Goal: Book appointment/travel/reservation

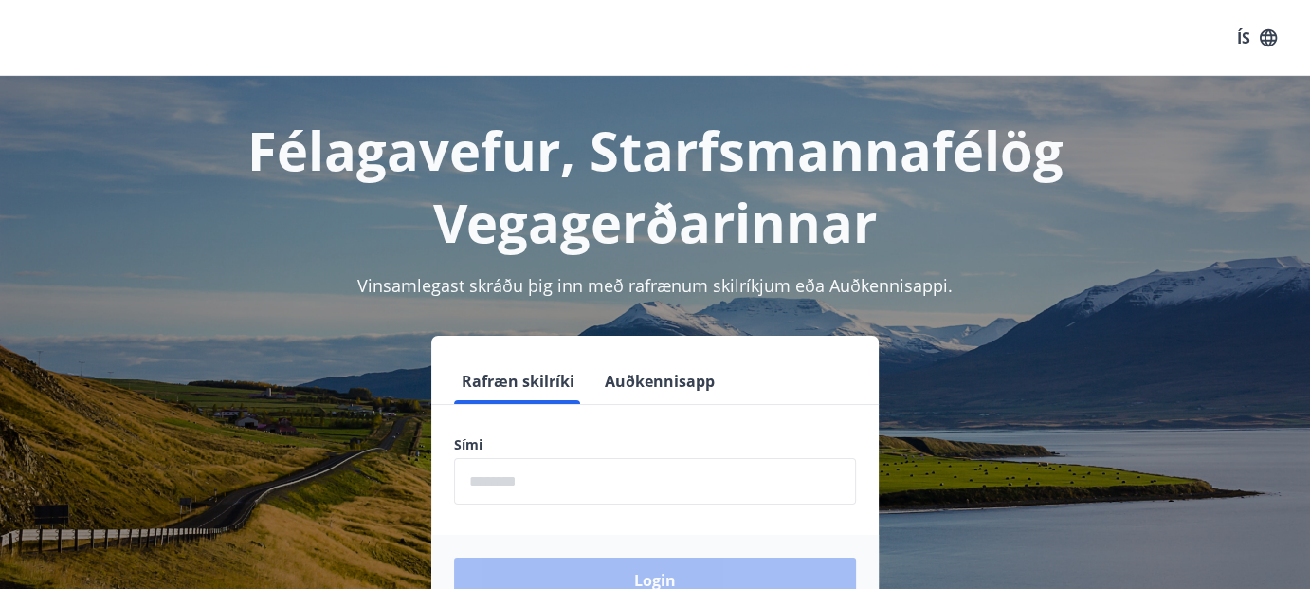
click at [562, 480] on input "phone" at bounding box center [655, 481] width 402 height 46
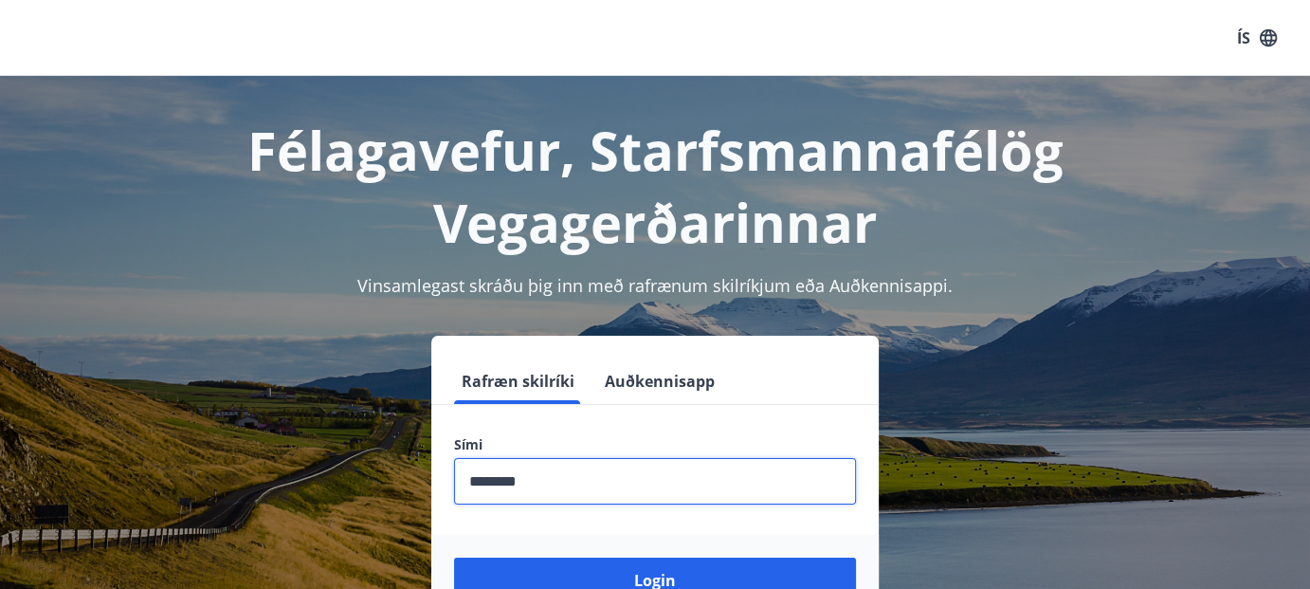
type input "********"
click at [454, 557] on button "Login" at bounding box center [655, 579] width 402 height 45
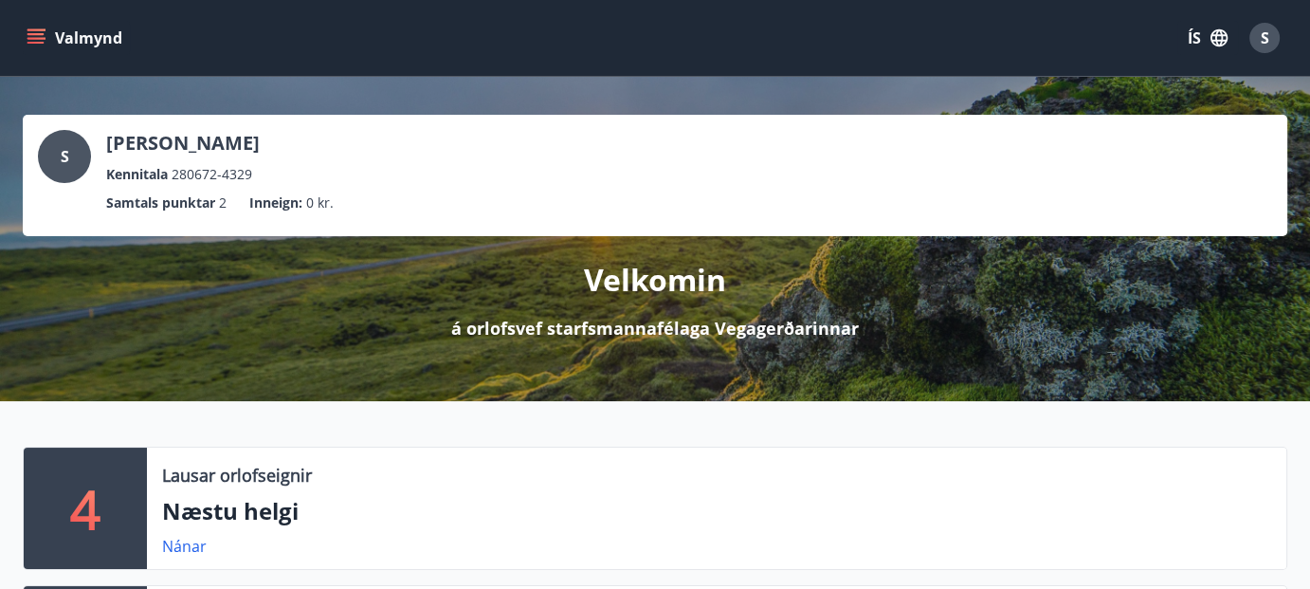
click at [43, 39] on icon "menu" at bounding box center [36, 37] width 19 height 19
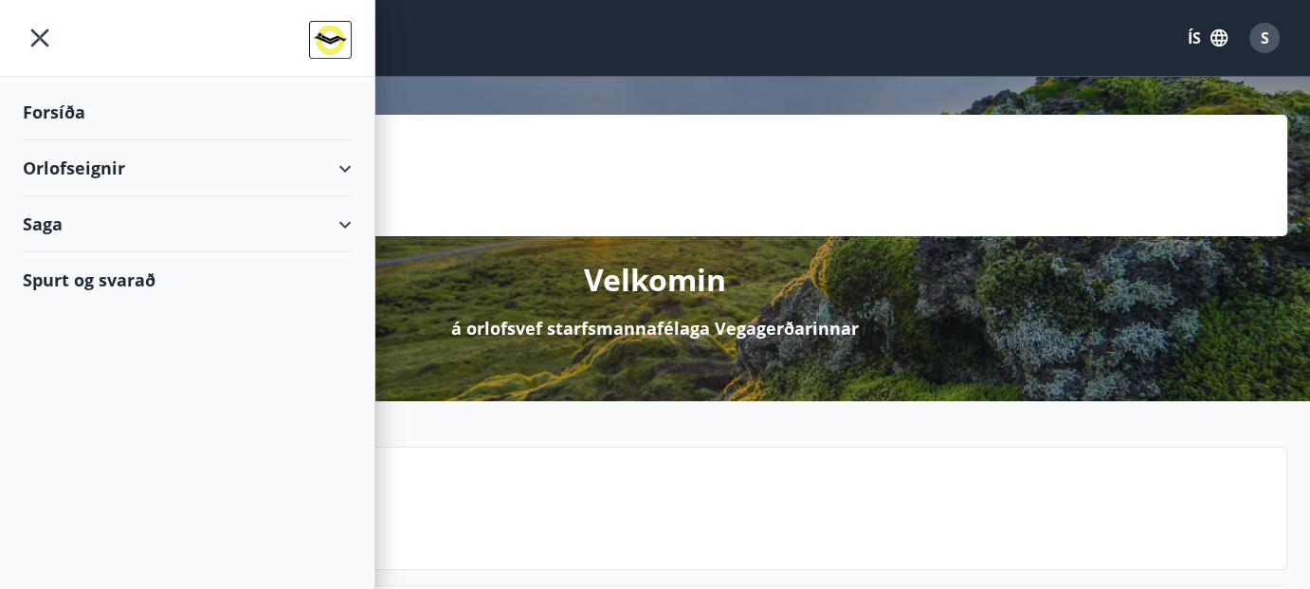
click at [70, 175] on div "Orlofseignir" at bounding box center [187, 168] width 329 height 56
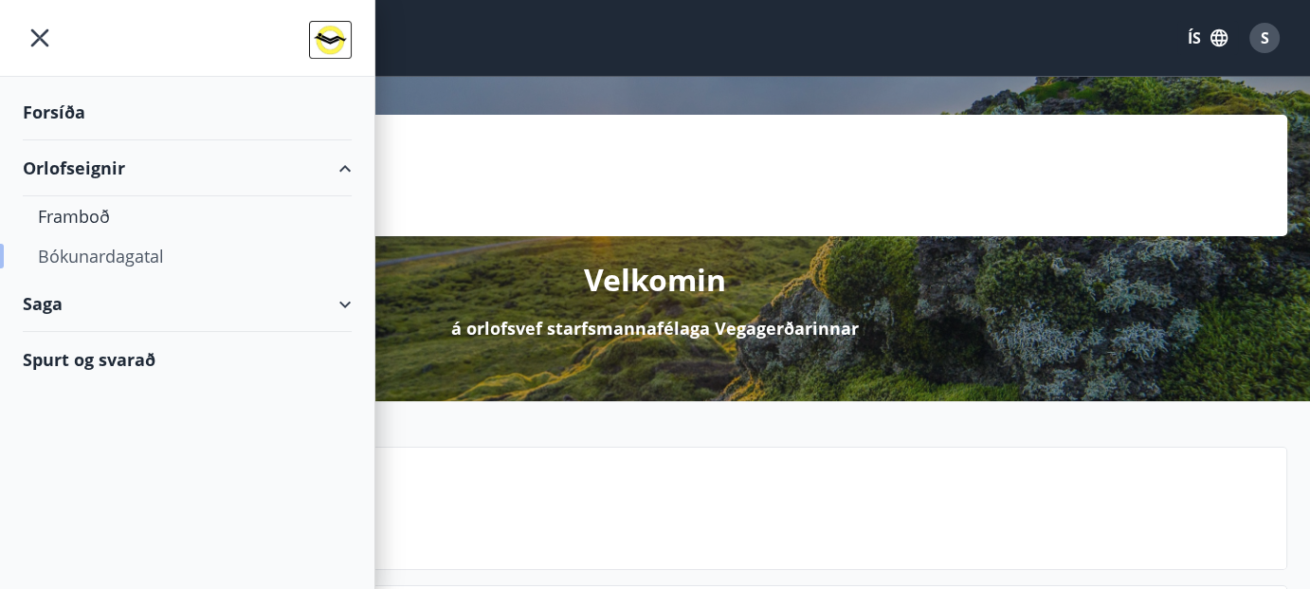
click at [90, 249] on div "Bókunardagatal" at bounding box center [187, 256] width 299 height 40
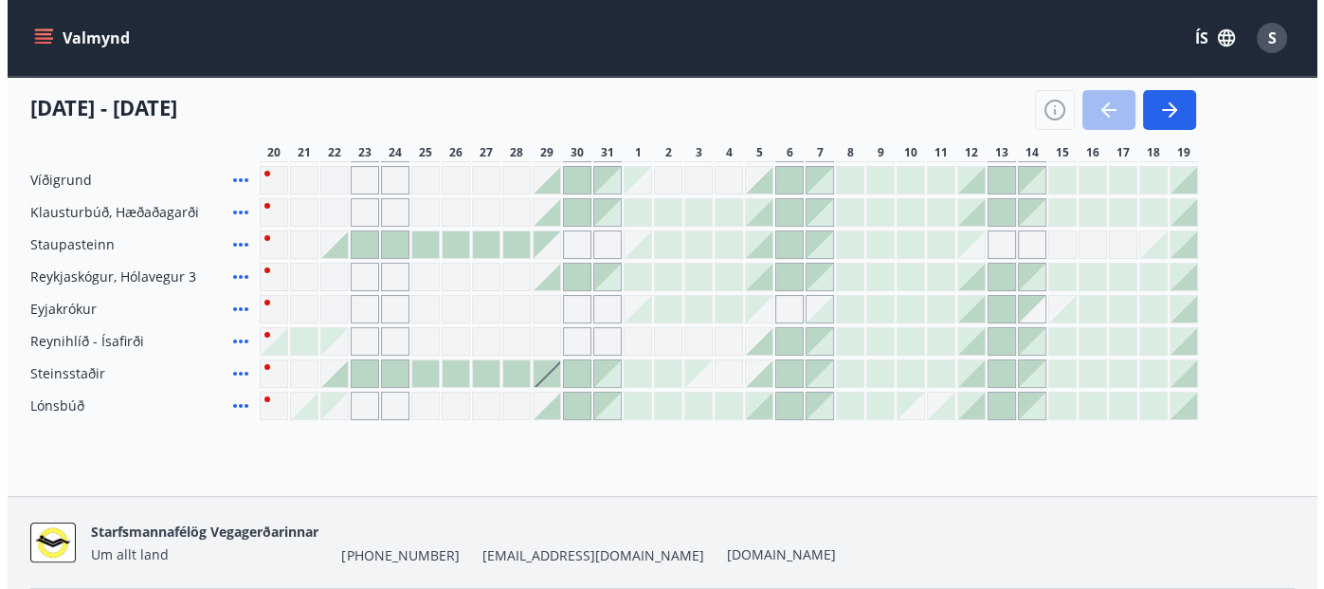
scroll to position [298, 0]
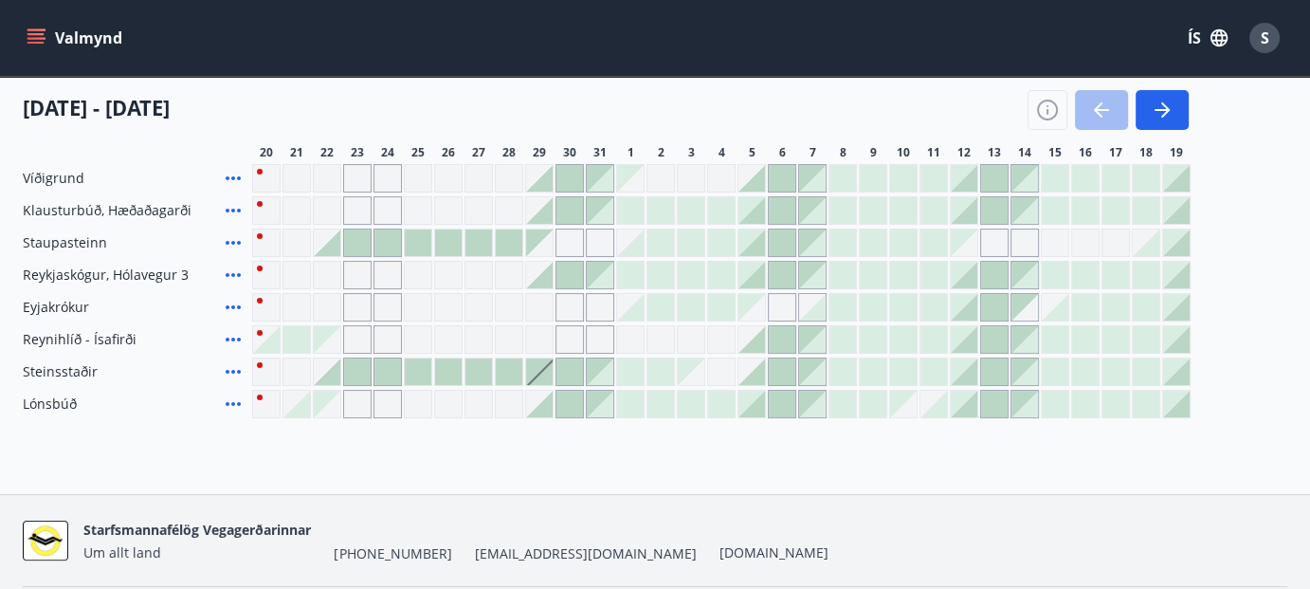
click at [662, 336] on div "Gráir dagar eru ekki bókanlegir" at bounding box center [660, 339] width 28 height 28
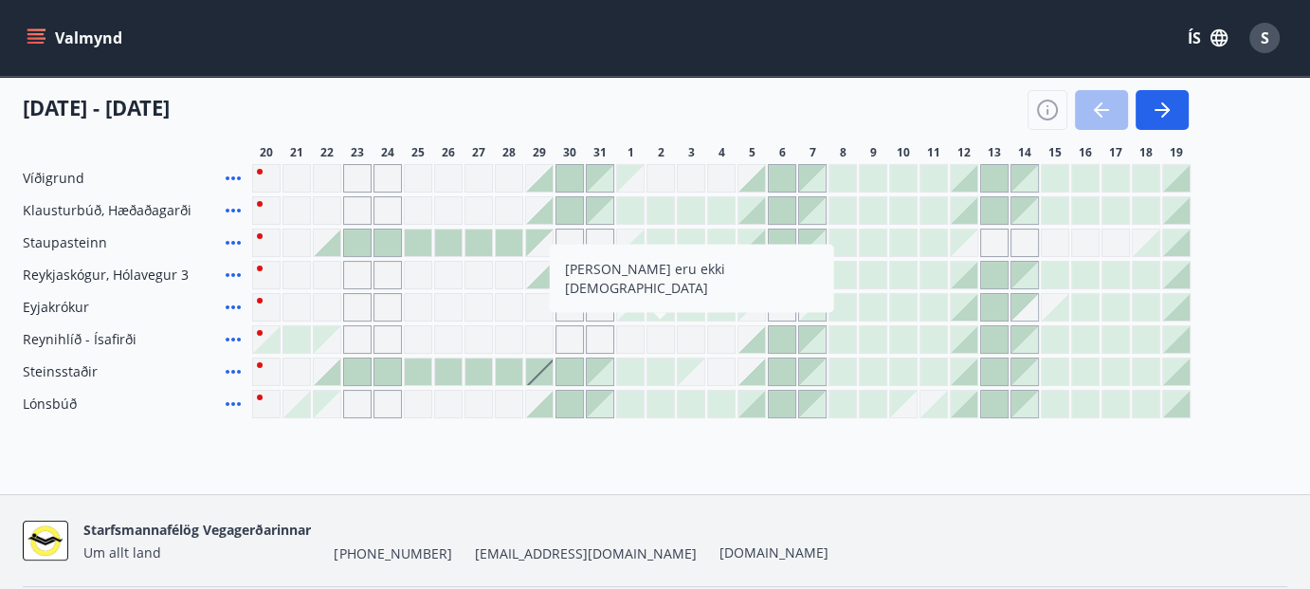
click at [233, 397] on icon at bounding box center [233, 403] width 23 height 23
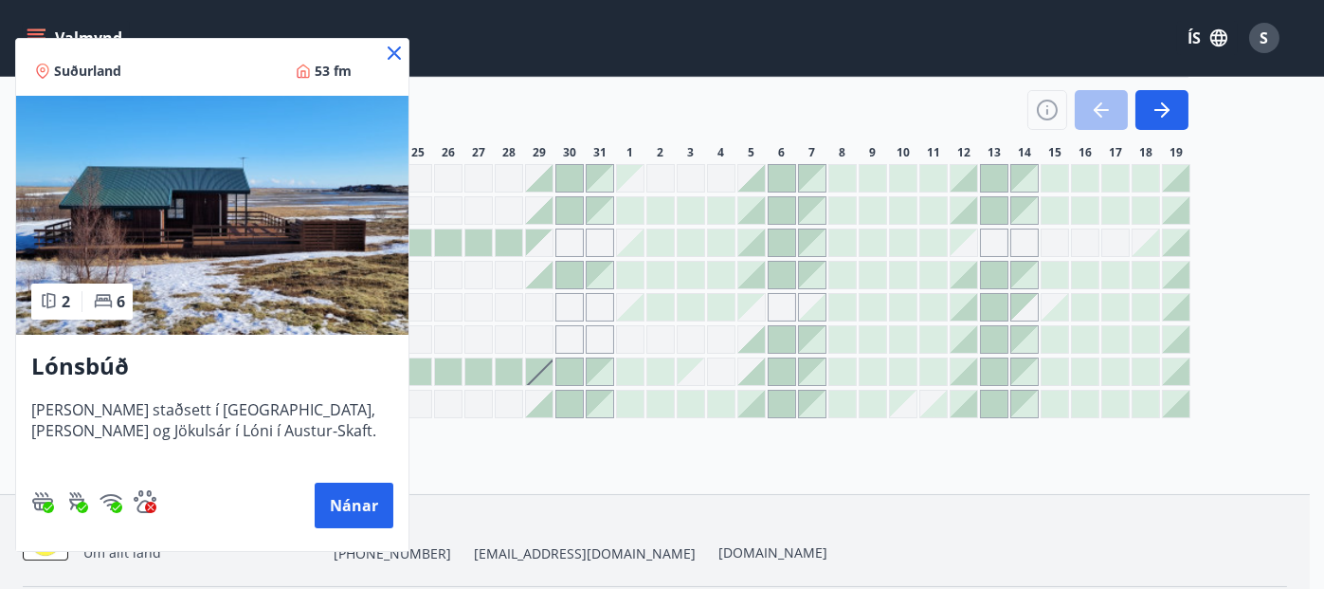
click at [394, 48] on icon at bounding box center [394, 53] width 23 height 23
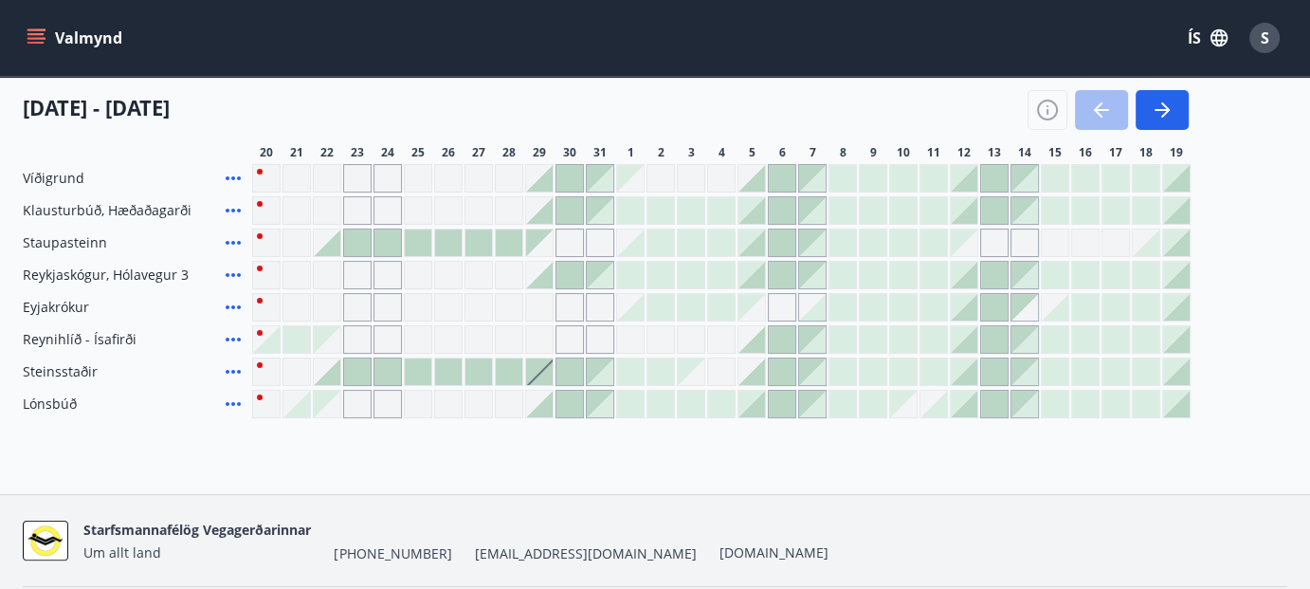
click at [232, 374] on icon at bounding box center [233, 371] width 23 height 23
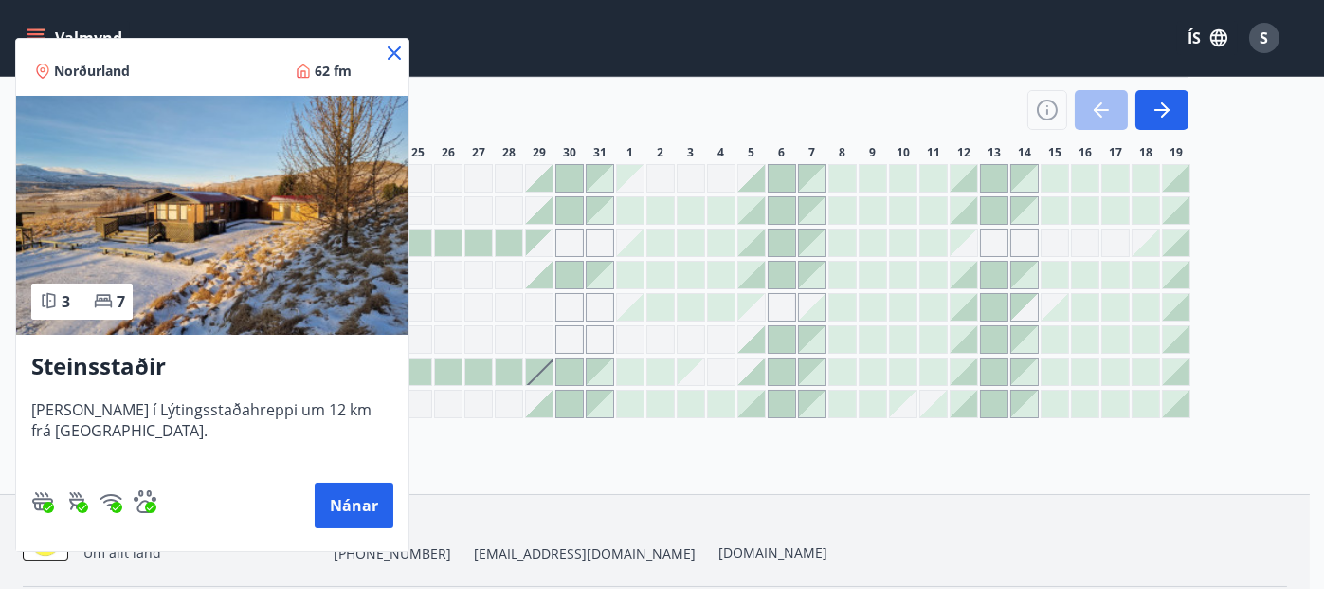
click at [397, 45] on icon at bounding box center [394, 53] width 23 height 23
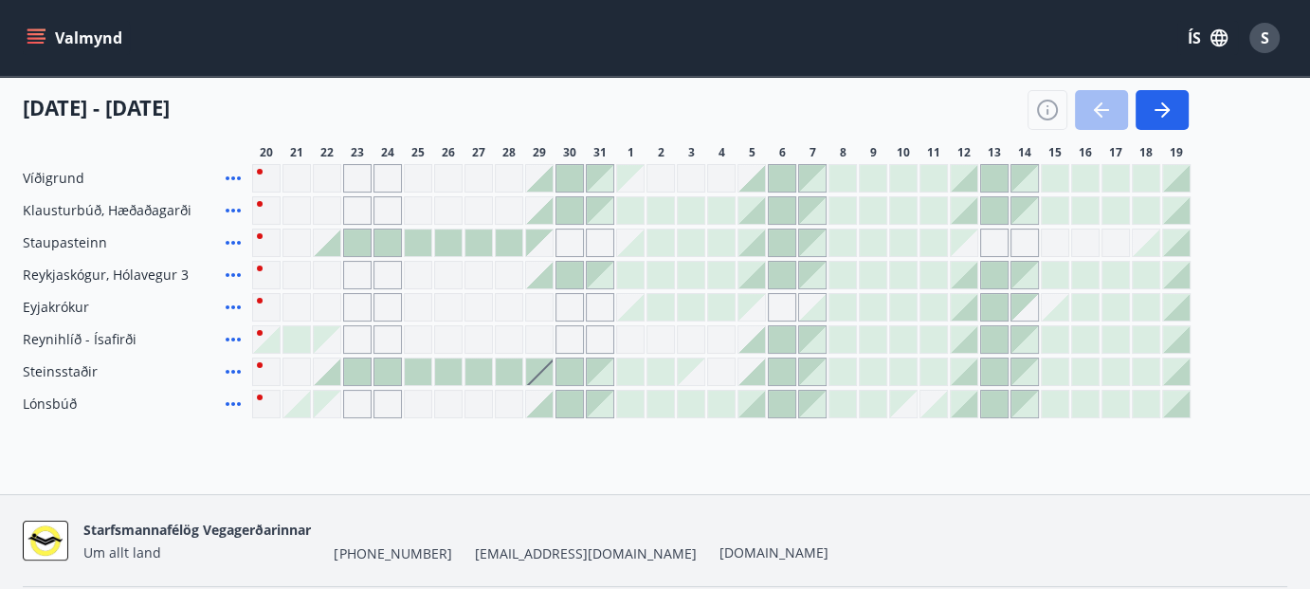
click at [235, 310] on icon at bounding box center [233, 307] width 23 height 23
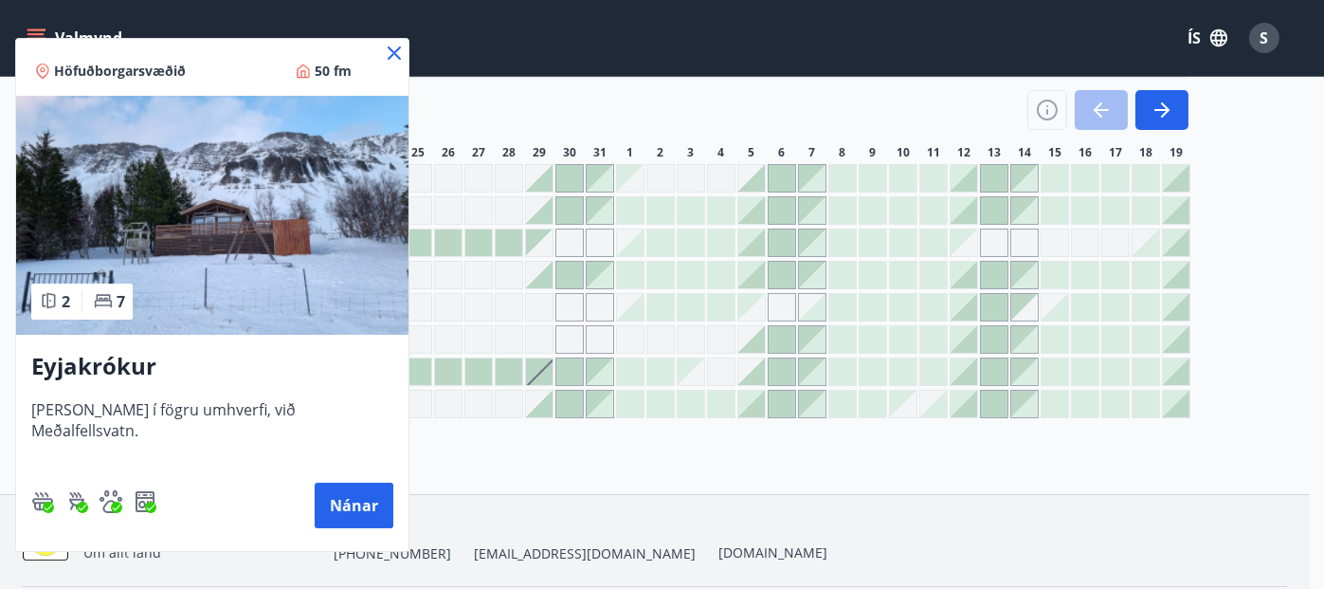
click at [345, 64] on div "Höfuðborgarsvæðið 50 fm" at bounding box center [212, 67] width 392 height 57
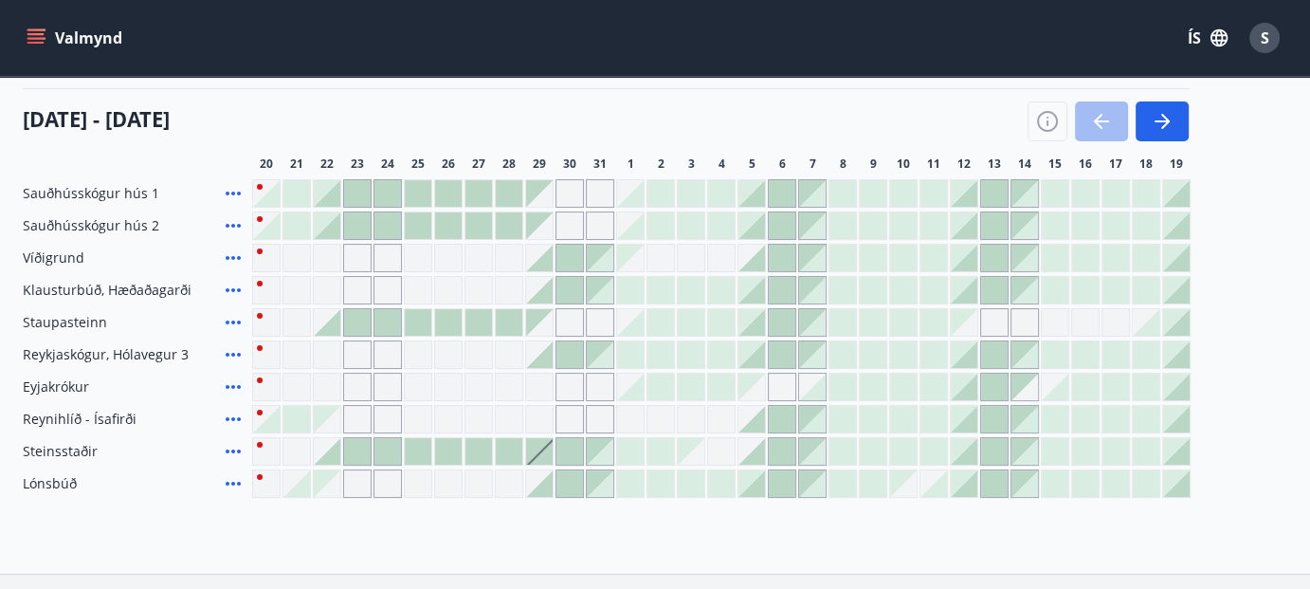
scroll to position [232, 0]
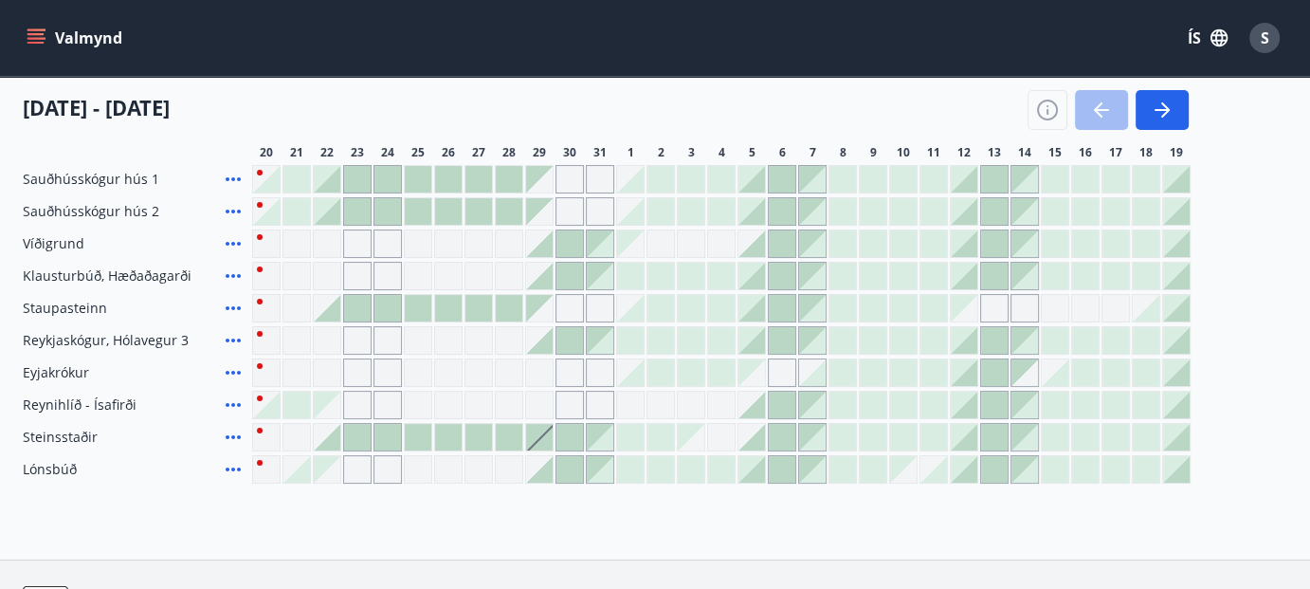
click at [232, 335] on icon at bounding box center [233, 340] width 23 height 23
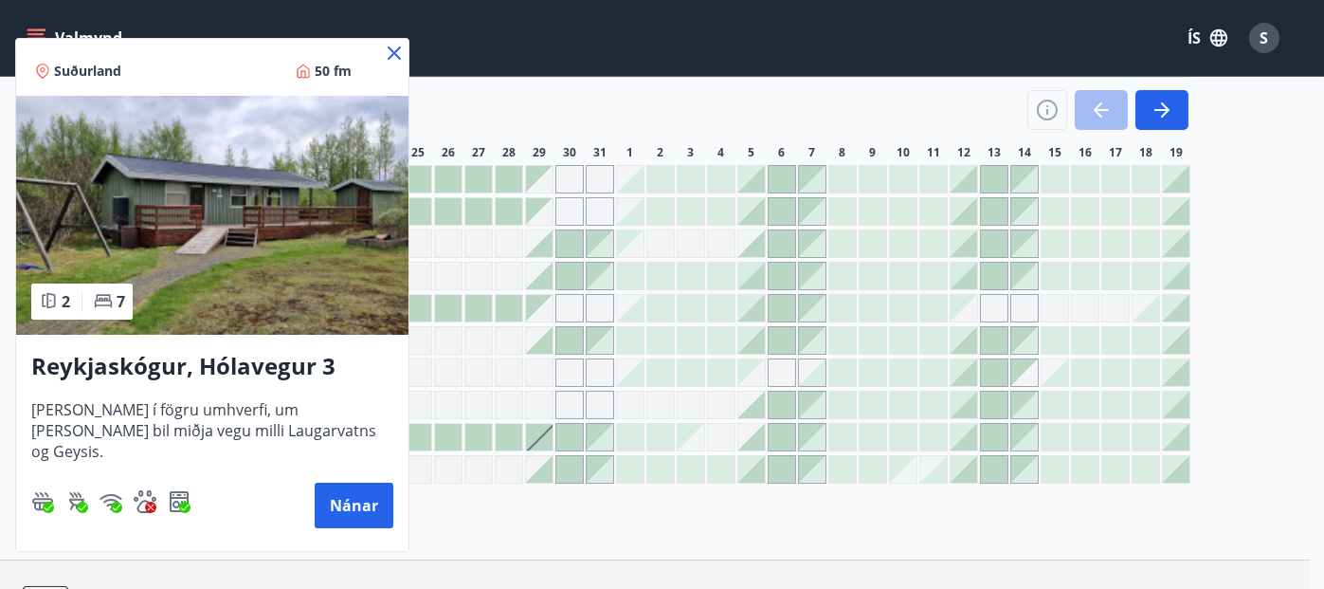
click at [394, 55] on icon at bounding box center [394, 53] width 23 height 23
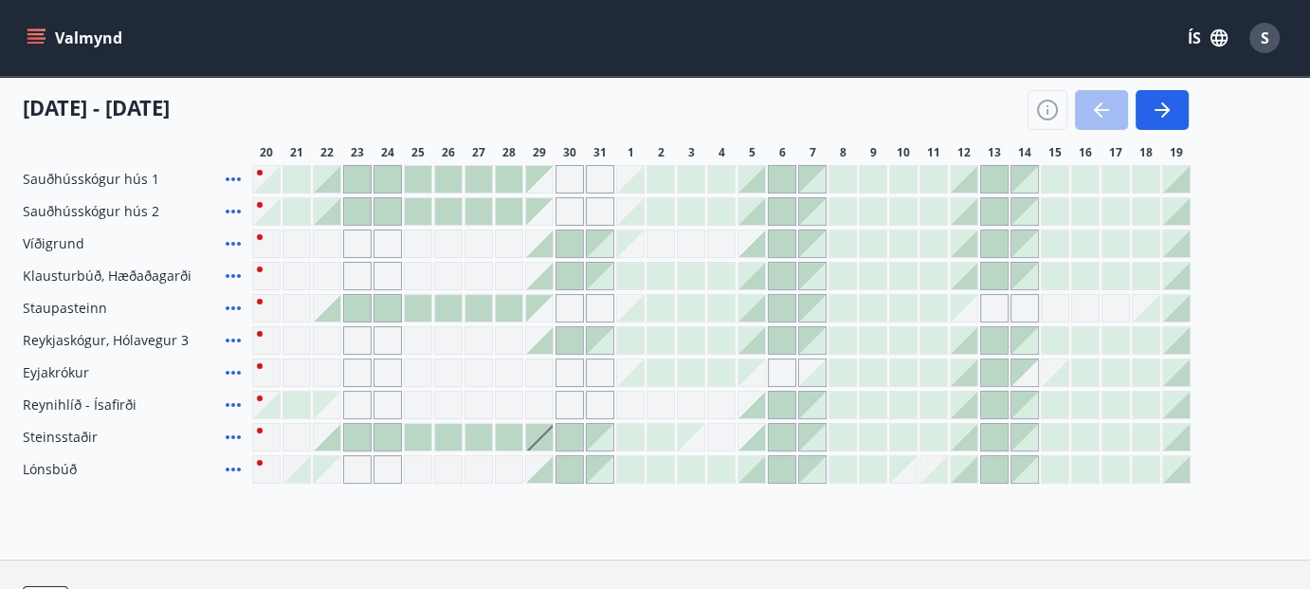
click at [231, 305] on icon at bounding box center [233, 308] width 23 height 23
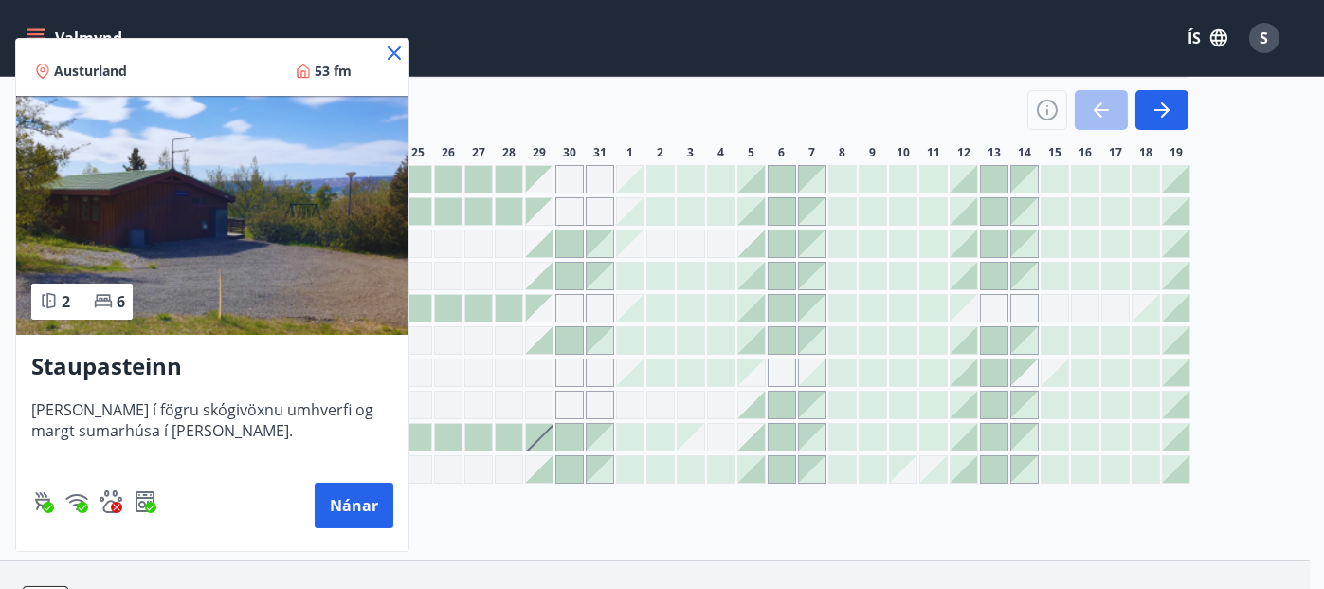
click at [391, 52] on icon at bounding box center [394, 53] width 23 height 23
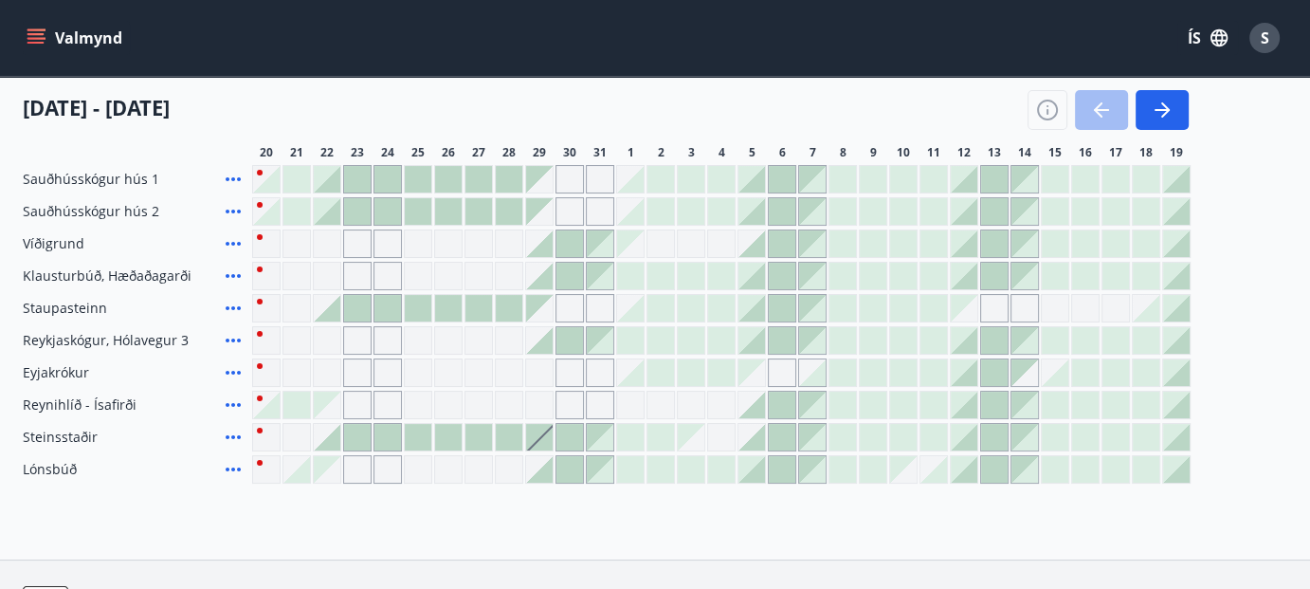
click at [88, 307] on span "Staupasteinn" at bounding box center [65, 308] width 84 height 19
click at [232, 304] on icon at bounding box center [233, 308] width 23 height 23
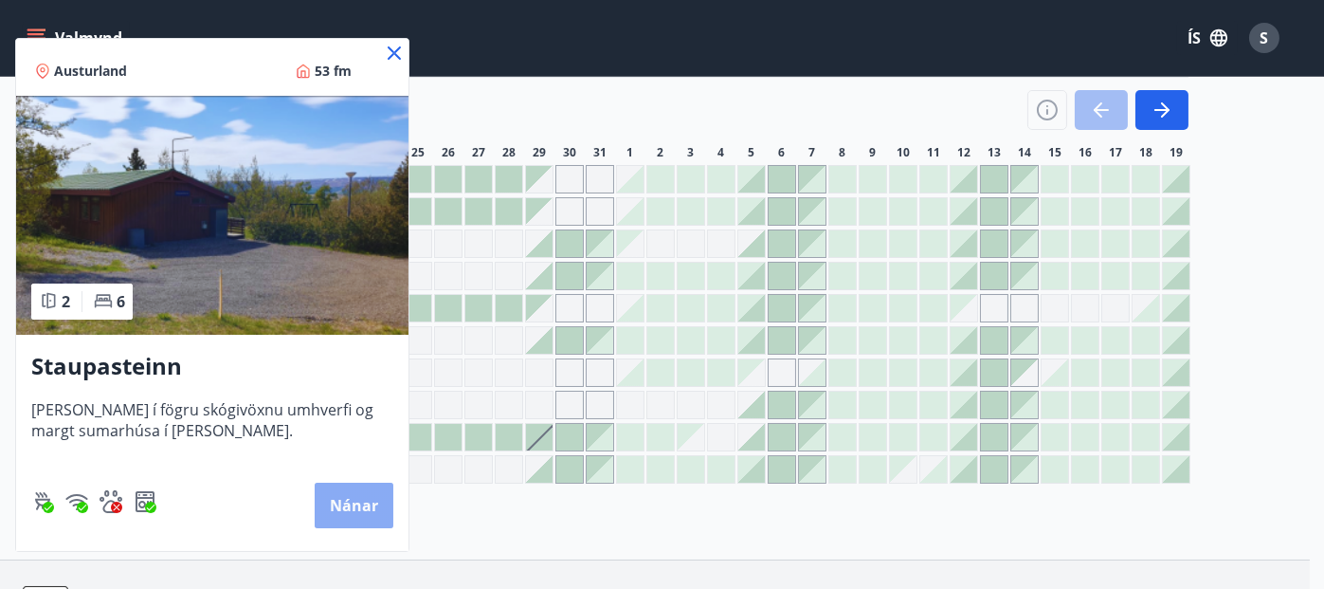
click at [350, 505] on button "Nánar" at bounding box center [354, 504] width 79 height 45
